Goal: Task Accomplishment & Management: Use online tool/utility

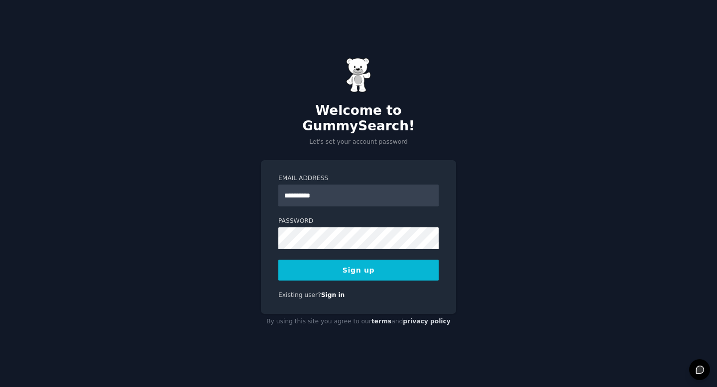
type input "**********"
click at [341, 267] on button "Sign up" at bounding box center [358, 270] width 160 height 21
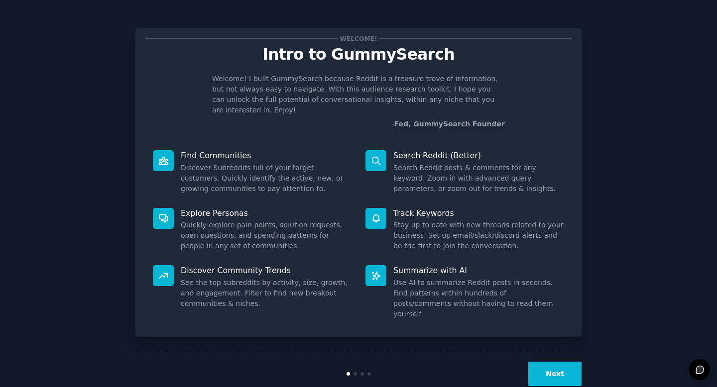
click at [556, 362] on button "Next" at bounding box center [554, 374] width 53 height 24
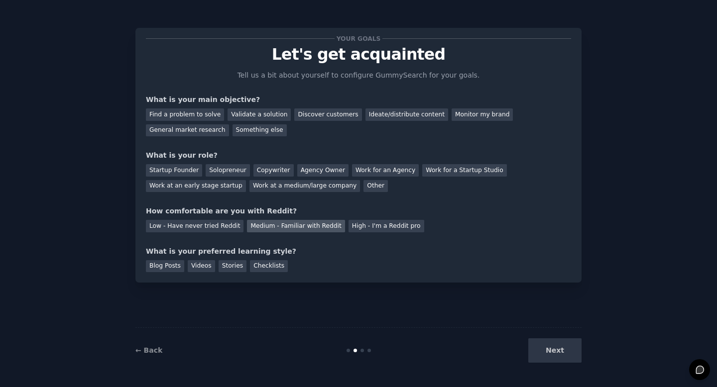
click at [259, 227] on div "Medium - Familiar with Reddit" at bounding box center [296, 226] width 98 height 12
click at [268, 264] on div "Checklists" at bounding box center [269, 266] width 38 height 12
click at [324, 168] on div "Agency Owner" at bounding box center [322, 170] width 51 height 12
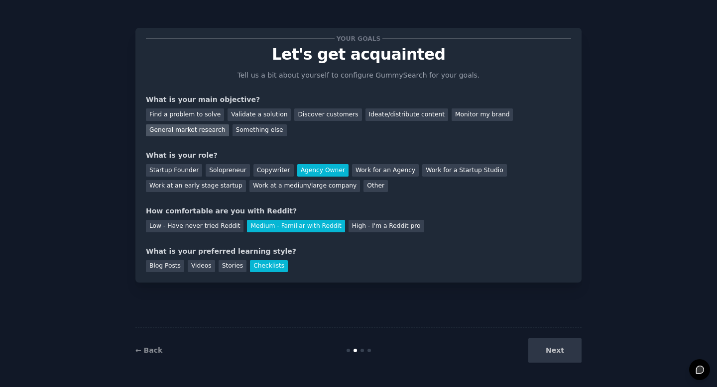
click at [215, 132] on div "General market research" at bounding box center [187, 130] width 83 height 12
click at [552, 356] on button "Next" at bounding box center [554, 350] width 53 height 24
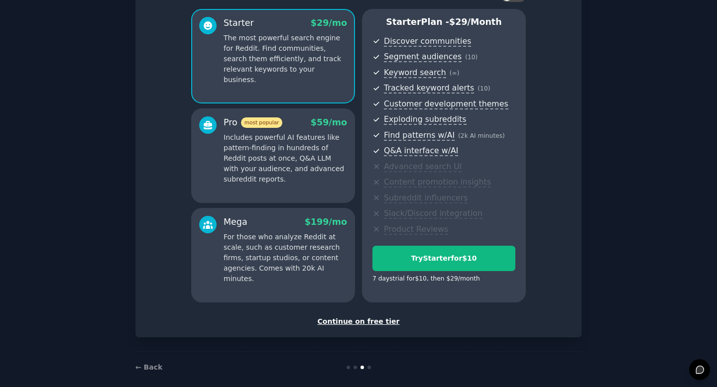
scroll to position [90, 0]
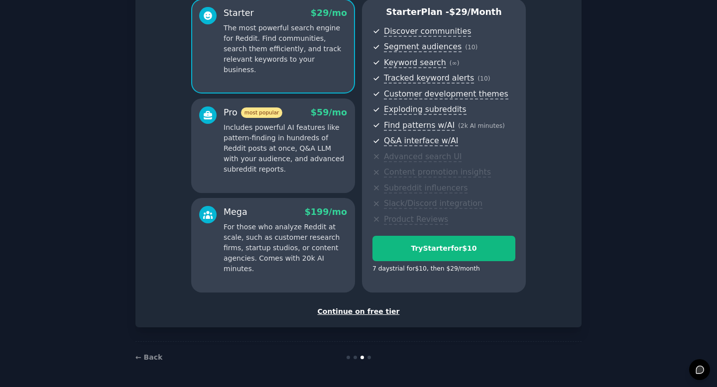
click at [377, 311] on div "Continue on free tier" at bounding box center [358, 312] width 425 height 10
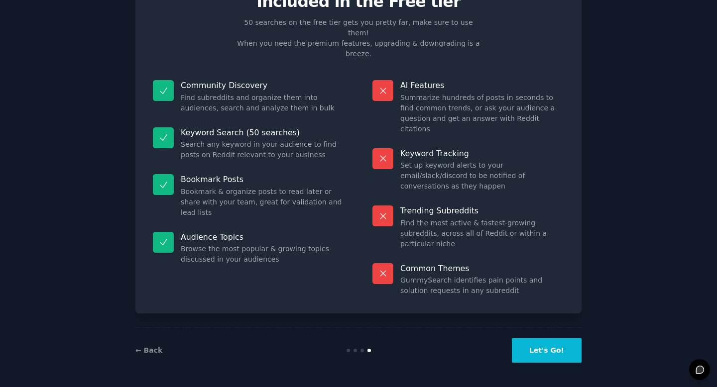
scroll to position [0, 0]
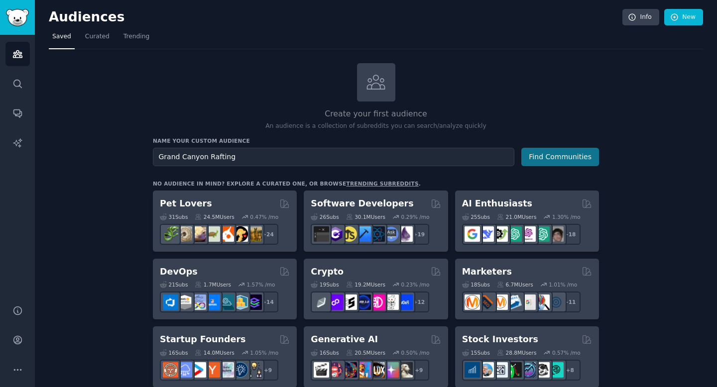
type input "Grand Canyon Rafting"
click at [550, 156] on button "Find Communities" at bounding box center [560, 157] width 78 height 18
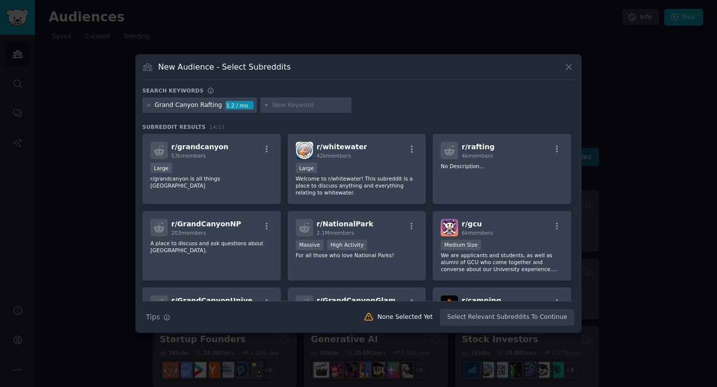
click at [551, 156] on div at bounding box center [557, 151] width 12 height 12
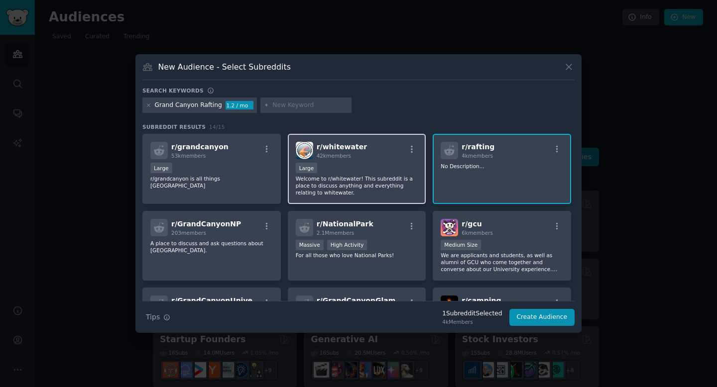
click at [367, 161] on div "r/ whitewater 42k members 10,000 - 100,000 members Large Welcome to r/whitewate…" at bounding box center [357, 169] width 138 height 70
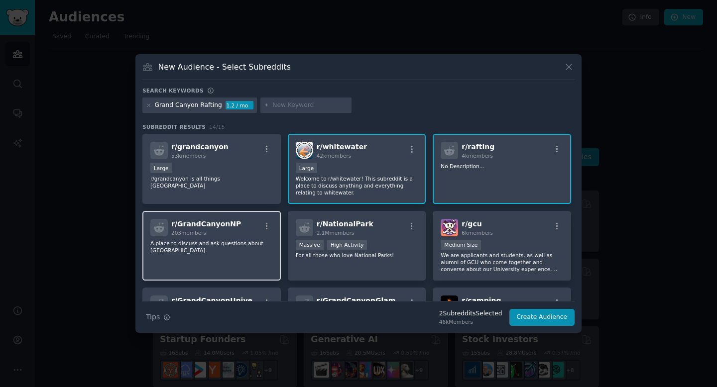
click at [232, 230] on div "r/ GrandCanyonNP 203 members" at bounding box center [211, 227] width 122 height 17
click at [541, 169] on p "No Description..." at bounding box center [502, 166] width 122 height 7
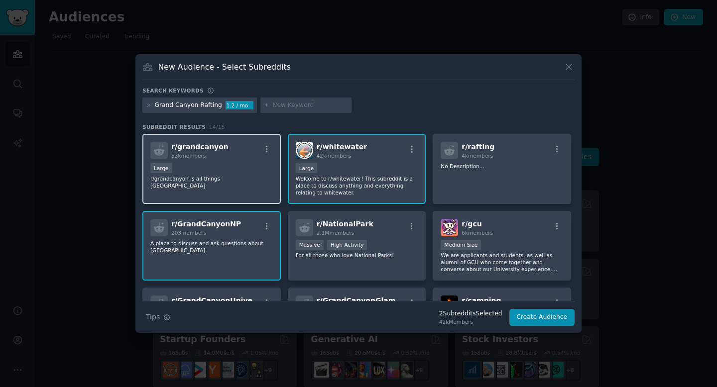
click at [231, 159] on div "r/ grandcanyon 53k members Large r/grandcanyon is all things [GEOGRAPHIC_DATA]" at bounding box center [211, 169] width 138 height 70
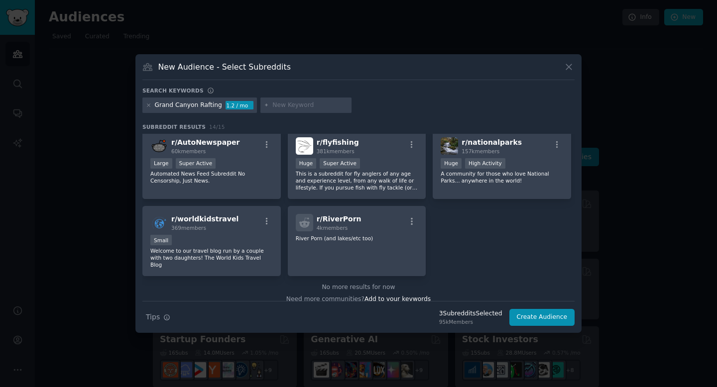
scroll to position [236, 0]
click at [230, 227] on div "r/ worldkidstravel 369 members" at bounding box center [211, 221] width 122 height 17
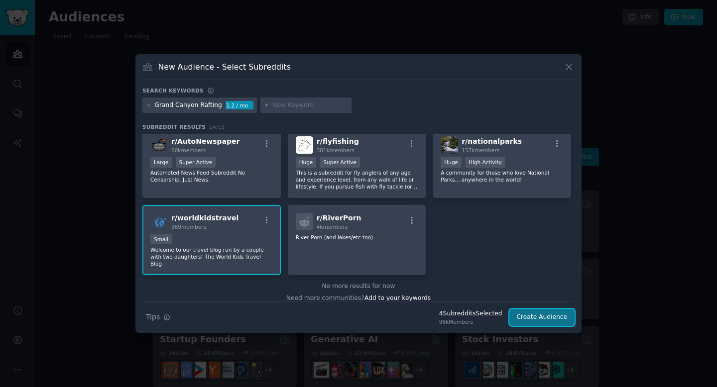
click at [535, 317] on button "Create Audience" at bounding box center [542, 317] width 66 height 17
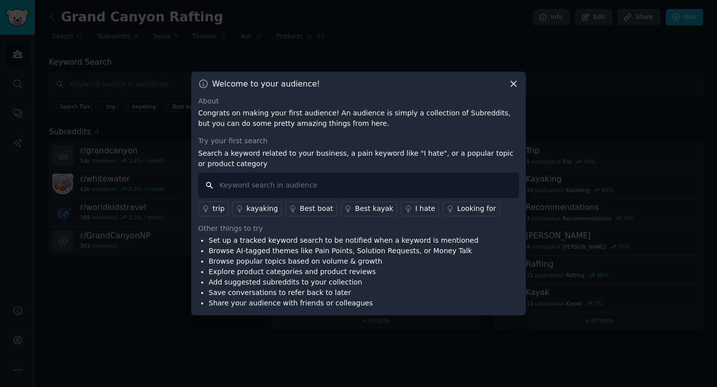
click at [337, 190] on input "text" at bounding box center [358, 185] width 321 height 25
type input "g"
click at [462, 208] on div "Looking for" at bounding box center [476, 209] width 39 height 10
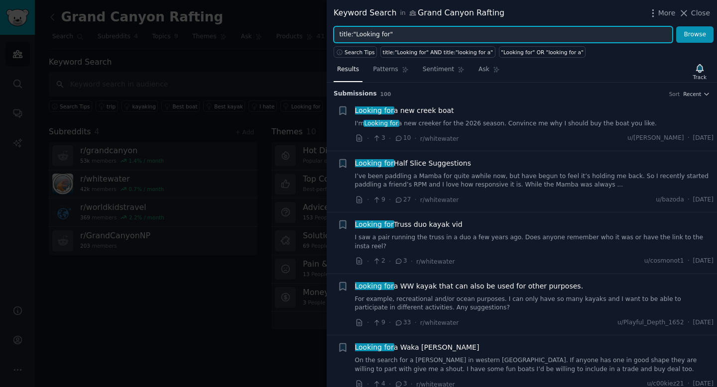
click at [435, 34] on input "title:"Looking for"" at bounding box center [502, 34] width 339 height 17
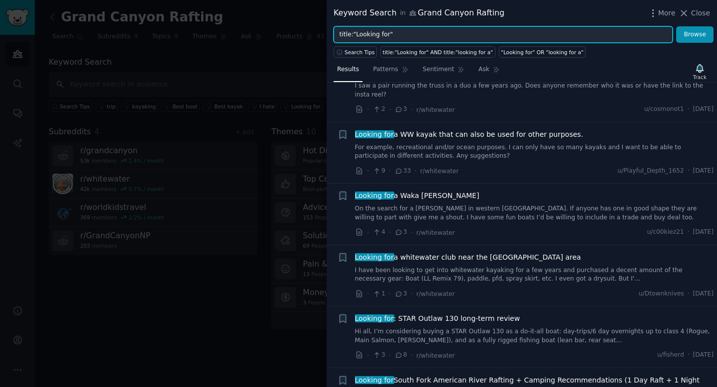
scroll to position [230, 0]
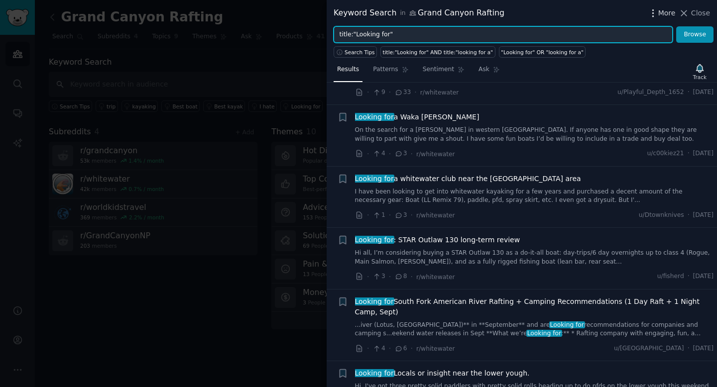
click at [669, 11] on span "More" at bounding box center [666, 13] width 17 height 10
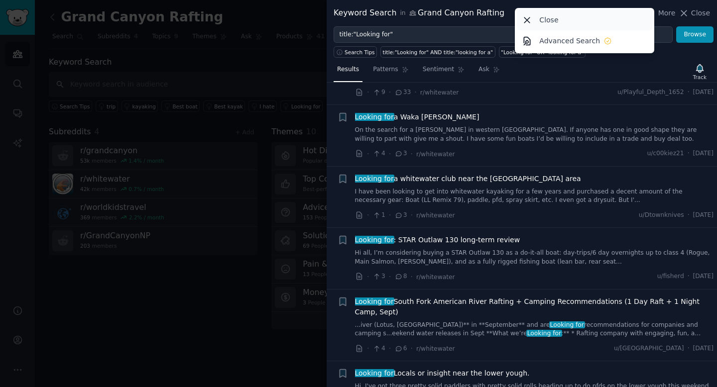
click at [602, 22] on div "Close" at bounding box center [585, 19] width 136 height 21
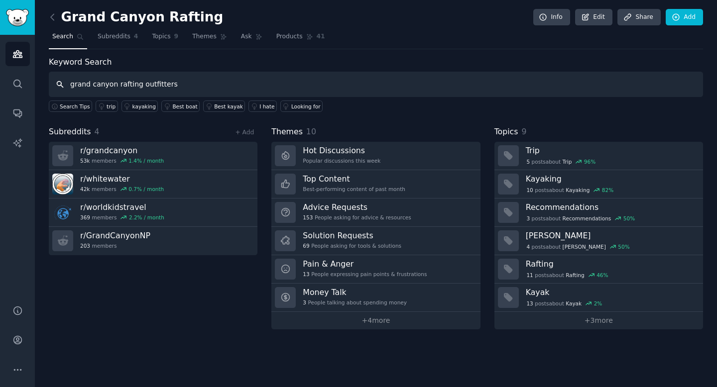
type input "grand canyon rafting outfitters"
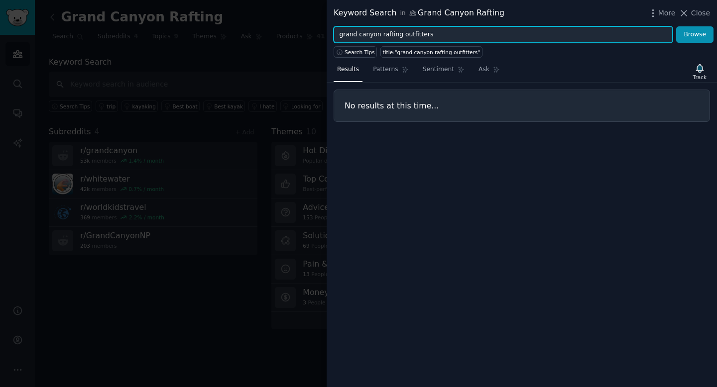
click at [413, 34] on input "grand canyon rafting outfitters" at bounding box center [502, 34] width 339 height 17
type input "grand canyon rafting"
click at [676, 26] on button "Browse" at bounding box center [694, 34] width 37 height 17
